Goal: Information Seeking & Learning: Learn about a topic

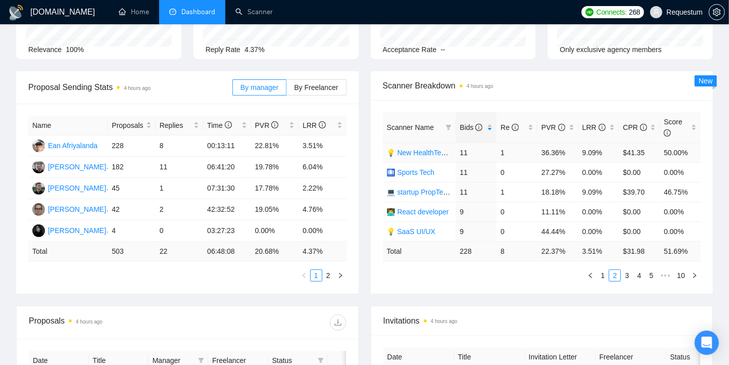
scroll to position [107, 0]
click at [309, 144] on td "3.51%" at bounding box center [323, 145] width 48 height 21
click at [314, 144] on td "3.51%" at bounding box center [323, 145] width 48 height 21
click at [491, 127] on div "Bids" at bounding box center [476, 127] width 33 height 11
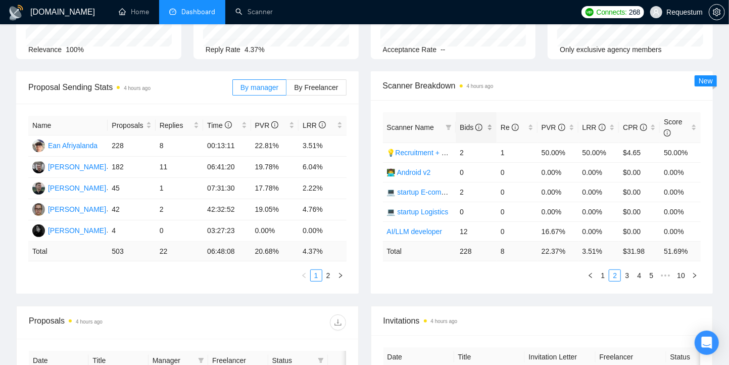
click at [491, 127] on div "Bids" at bounding box center [476, 127] width 33 height 11
click at [491, 128] on div "Bids" at bounding box center [476, 127] width 33 height 11
click at [603, 273] on link "1" at bounding box center [602, 275] width 11 height 11
click at [545, 174] on td "30.43%" at bounding box center [558, 172] width 41 height 20
drag, startPoint x: 543, startPoint y: 171, endPoint x: 568, endPoint y: 174, distance: 25.0
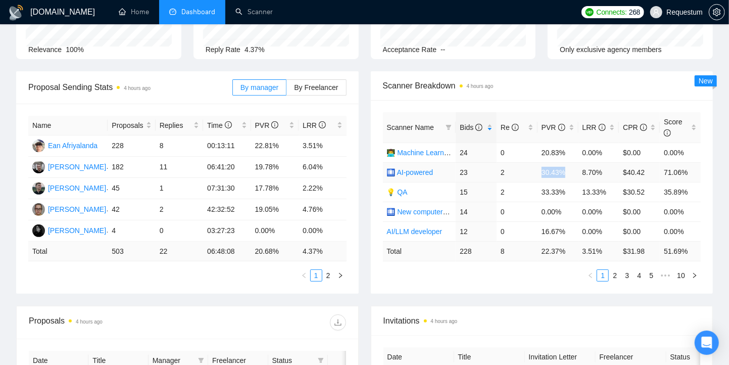
click at [568, 174] on td "30.43%" at bounding box center [558, 172] width 41 height 20
click at [566, 175] on td "30.43%" at bounding box center [558, 172] width 41 height 20
drag, startPoint x: 541, startPoint y: 191, endPoint x: 568, endPoint y: 195, distance: 27.6
click at [568, 195] on td "33.33%" at bounding box center [558, 192] width 41 height 20
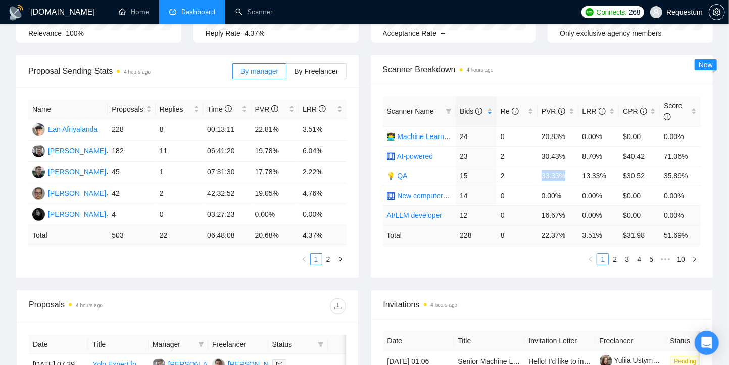
scroll to position [123, 0]
click at [555, 156] on td "30.43%" at bounding box center [558, 156] width 41 height 20
drag, startPoint x: 544, startPoint y: 135, endPoint x: 575, endPoint y: 175, distance: 49.7
click at [574, 139] on td "20.83%" at bounding box center [558, 136] width 41 height 20
drag, startPoint x: 545, startPoint y: 157, endPoint x: 553, endPoint y: 159, distance: 7.7
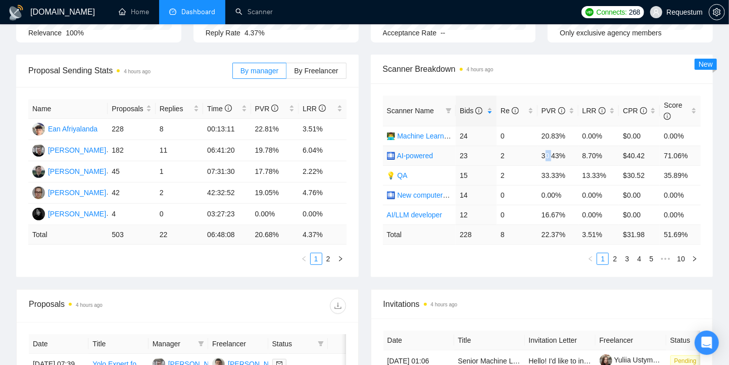
click at [553, 159] on td "30.43%" at bounding box center [558, 156] width 41 height 20
click at [616, 260] on link "2" at bounding box center [615, 258] width 11 height 11
drag, startPoint x: 544, startPoint y: 136, endPoint x: 572, endPoint y: 139, distance: 27.5
click at [572, 139] on td "36.36%" at bounding box center [558, 136] width 41 height 20
drag, startPoint x: 538, startPoint y: 153, endPoint x: 580, endPoint y: 156, distance: 41.6
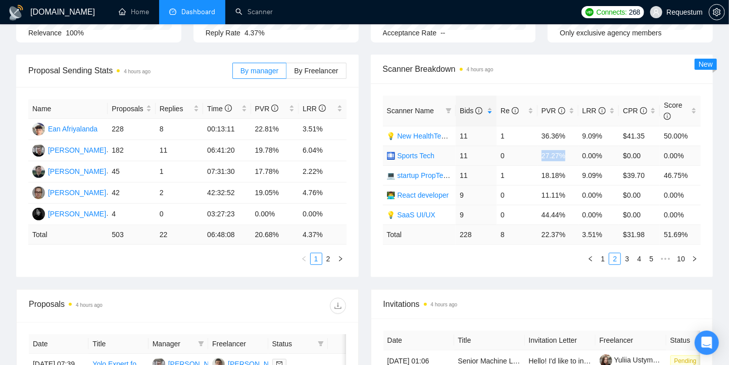
click at [580, 156] on tr "🛄 Sports Tech 11 0 27.27% 0.00% $0.00 0.00%" at bounding box center [542, 156] width 318 height 20
drag, startPoint x: 536, startPoint y: 170, endPoint x: 582, endPoint y: 171, distance: 45.5
click at [582, 171] on tr "💻 startup PropTech+CRM+Construction 11 1 18.18% 9.09% $39.70 46.75%" at bounding box center [542, 175] width 318 height 20
drag, startPoint x: 548, startPoint y: 193, endPoint x: 567, endPoint y: 194, distance: 18.7
click at [567, 194] on td "11.11%" at bounding box center [558, 195] width 41 height 20
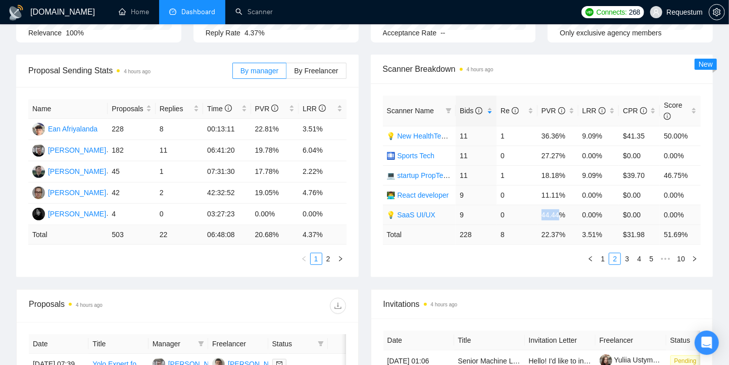
drag, startPoint x: 538, startPoint y: 212, endPoint x: 566, endPoint y: 215, distance: 28.5
click at [563, 215] on td "44.44%" at bounding box center [558, 215] width 41 height 20
click at [568, 217] on td "44.44%" at bounding box center [558, 215] width 41 height 20
drag, startPoint x: 544, startPoint y: 213, endPoint x: 578, endPoint y: 215, distance: 34.4
click at [579, 215] on tr "💡 SaaS UI/UX 9 0 44.44% 0.00% $0.00 0.00%" at bounding box center [542, 215] width 318 height 20
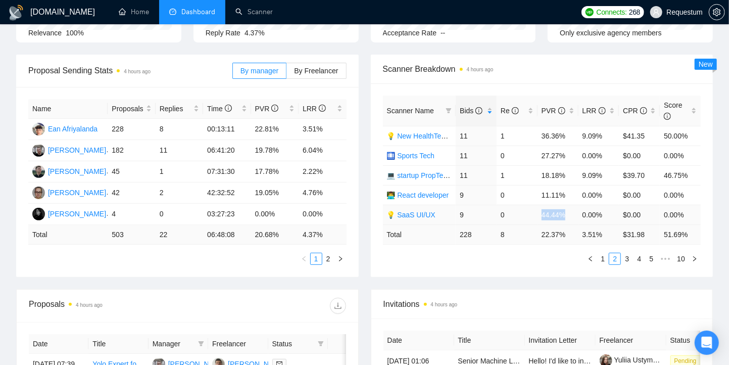
drag, startPoint x: 542, startPoint y: 213, endPoint x: 573, endPoint y: 213, distance: 31.3
click at [573, 213] on td "44.44%" at bounding box center [558, 215] width 41 height 20
click at [628, 253] on link "3" at bounding box center [627, 258] width 11 height 11
